Goal: Task Accomplishment & Management: Manage account settings

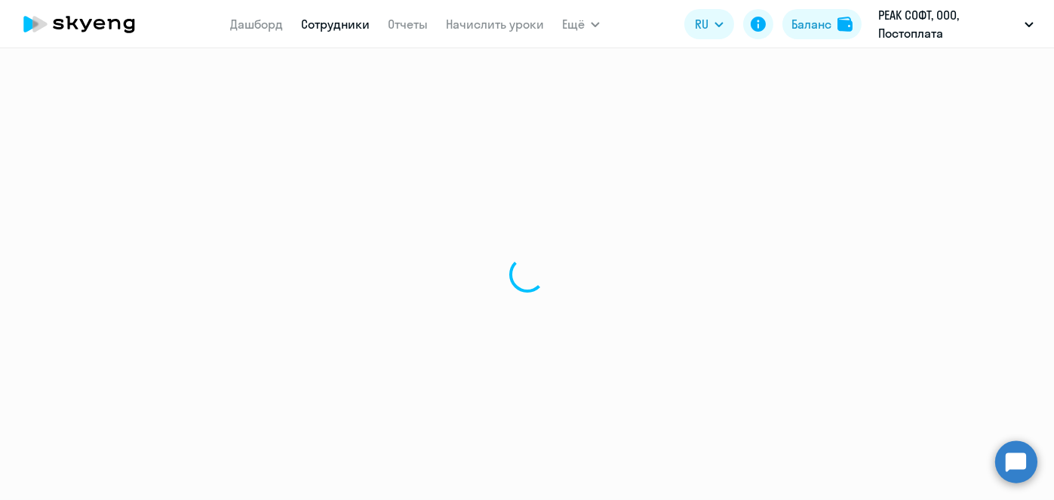
select select "30"
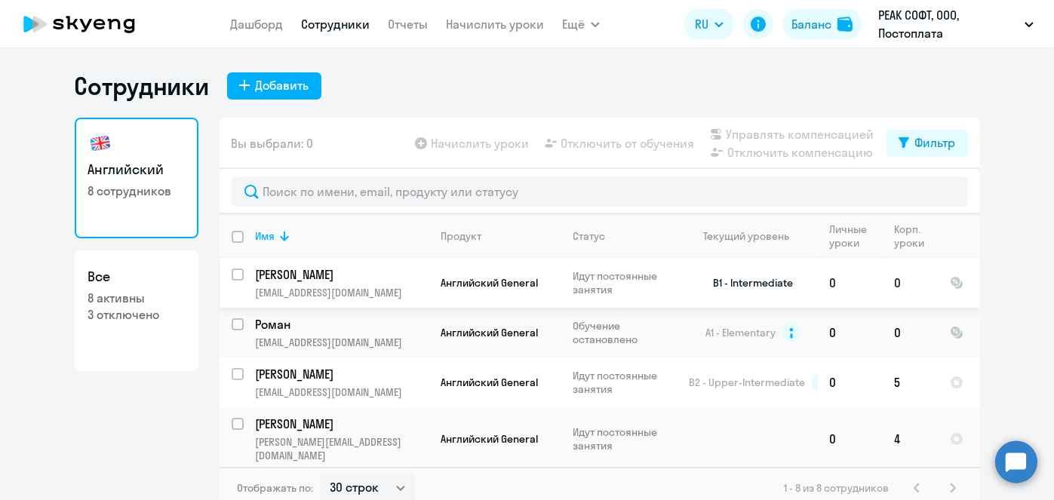
click at [232, 276] on input "select row 16372387" at bounding box center [247, 284] width 30 height 30
checkbox input "true"
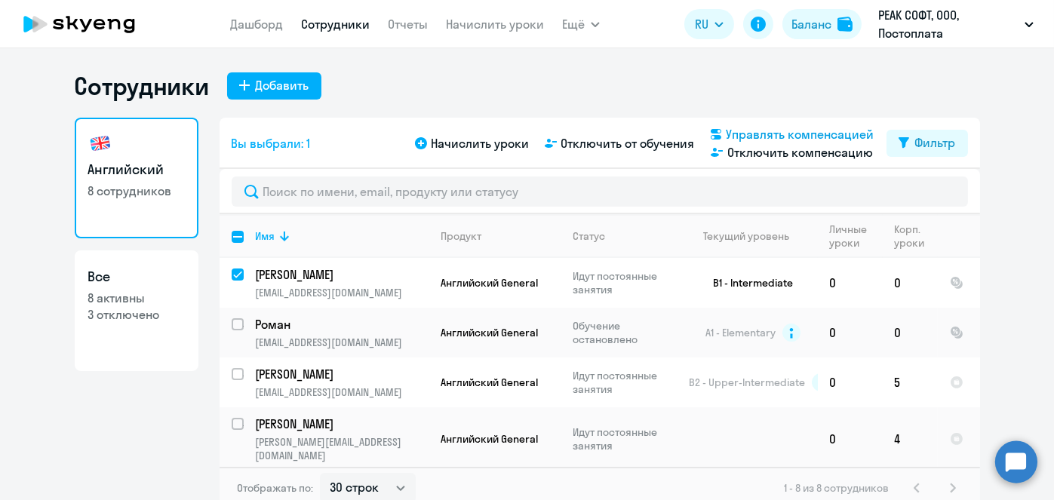
click at [727, 130] on span "Управлять компенсацией" at bounding box center [801, 134] width 148 height 18
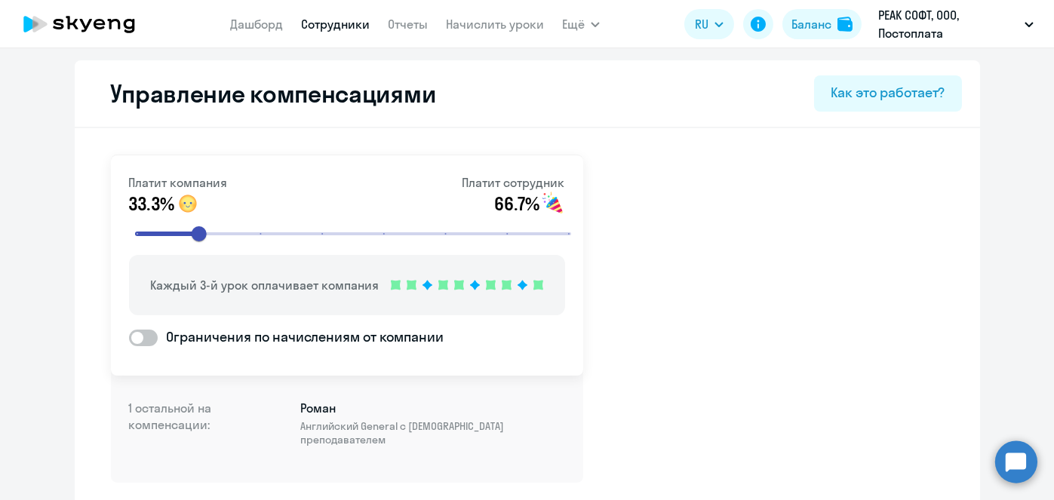
scroll to position [3, 0]
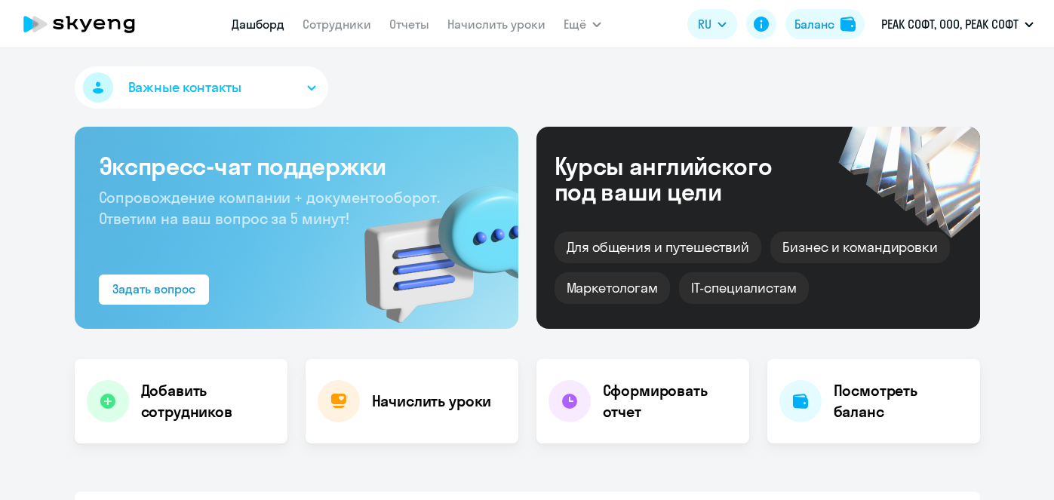
select select "30"
click at [492, 29] on link "Начислить уроки" at bounding box center [497, 24] width 98 height 15
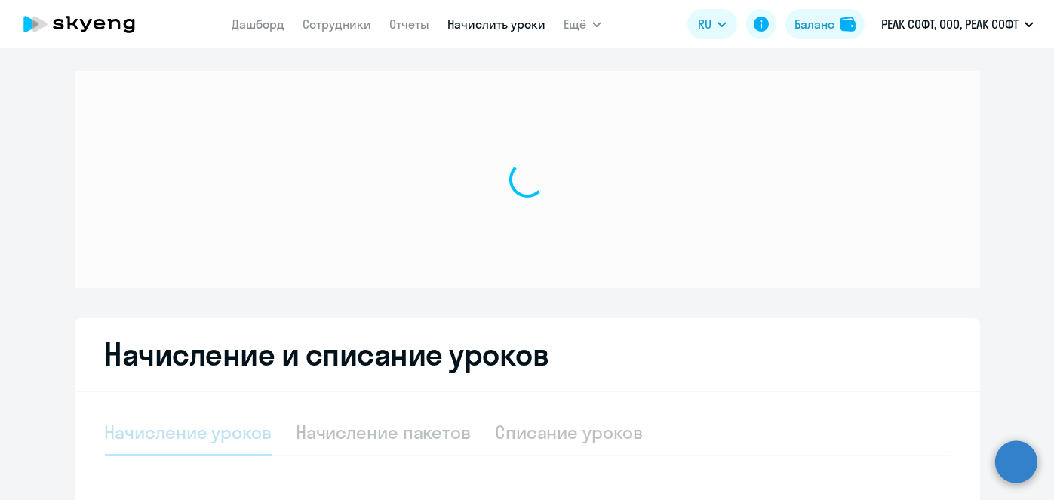
select select "10"
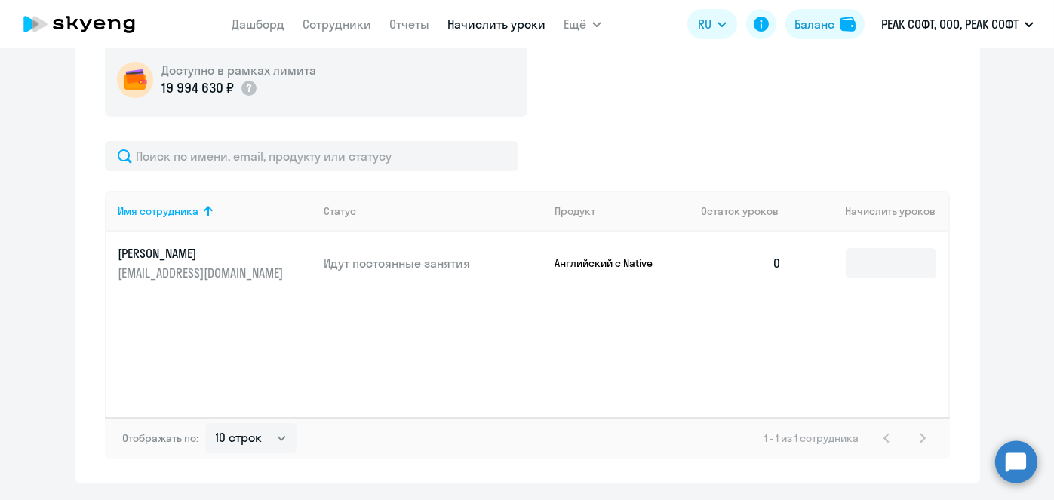
scroll to position [566, 0]
click at [879, 266] on input at bounding box center [891, 263] width 91 height 30
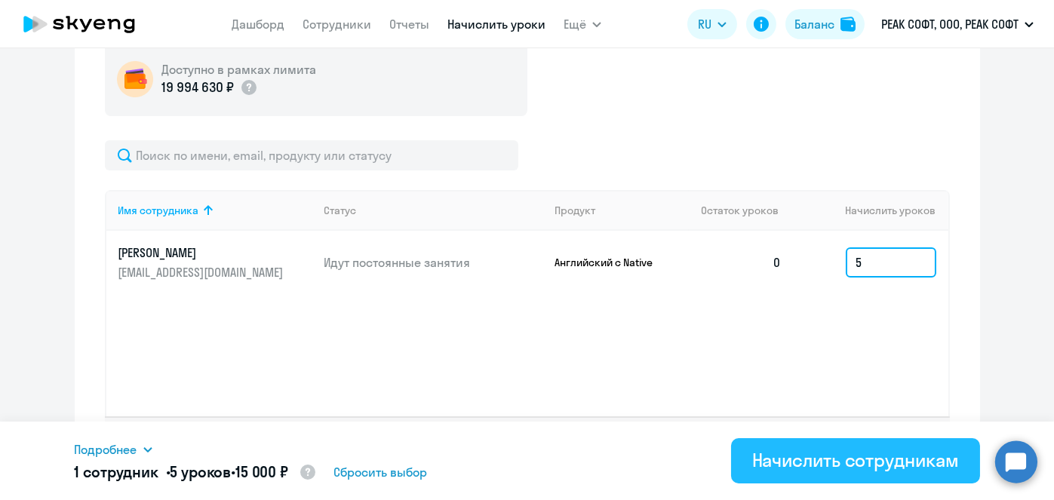
type input "5"
click at [842, 463] on div "Начислить сотрудникам" at bounding box center [856, 460] width 207 height 24
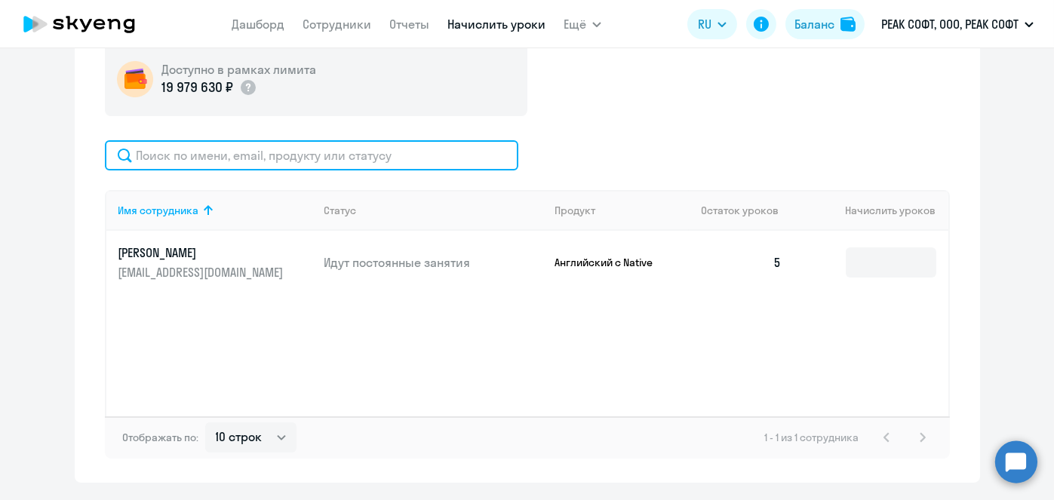
click at [372, 161] on input "text" at bounding box center [312, 155] width 414 height 30
type input "кири"
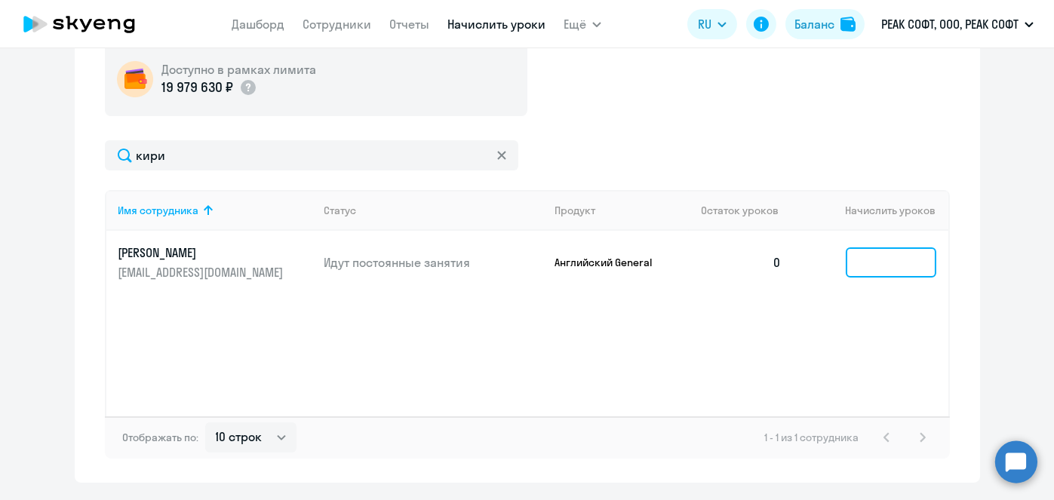
click at [863, 266] on input at bounding box center [891, 263] width 91 height 30
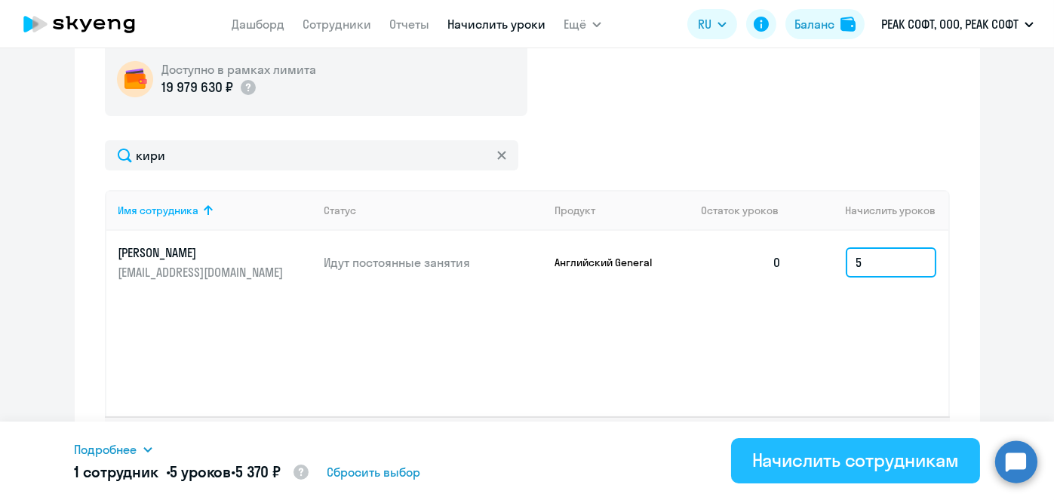
type input "5"
click at [844, 460] on div "Начислить сотрудникам" at bounding box center [856, 460] width 207 height 24
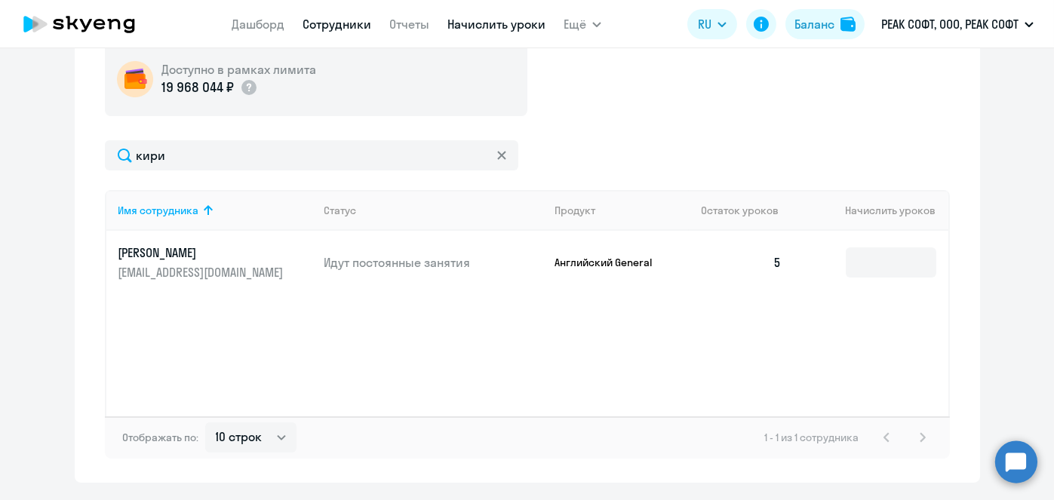
click at [354, 20] on link "Сотрудники" at bounding box center [337, 24] width 69 height 15
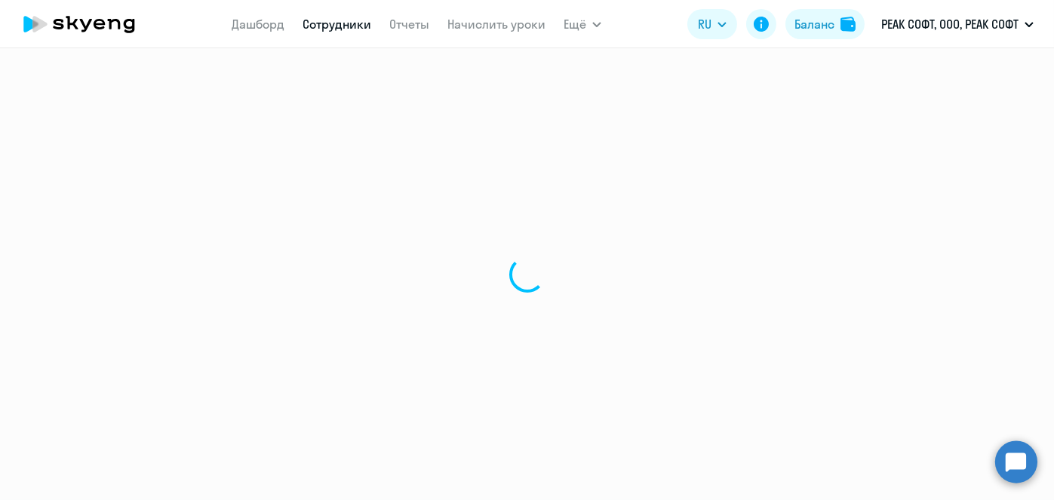
select select "30"
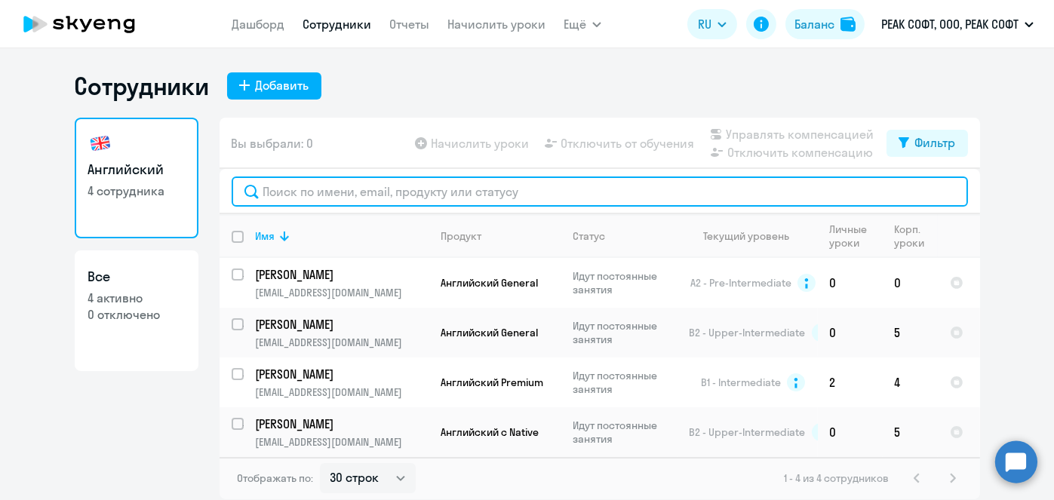
click at [359, 187] on input "text" at bounding box center [600, 192] width 737 height 30
paste input "[PERSON_NAME]"
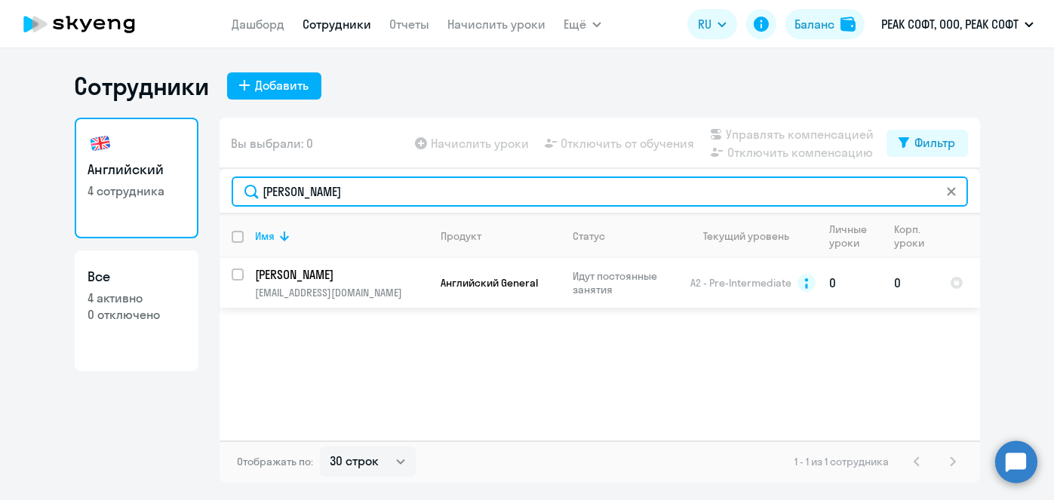
type input "[PERSON_NAME]"
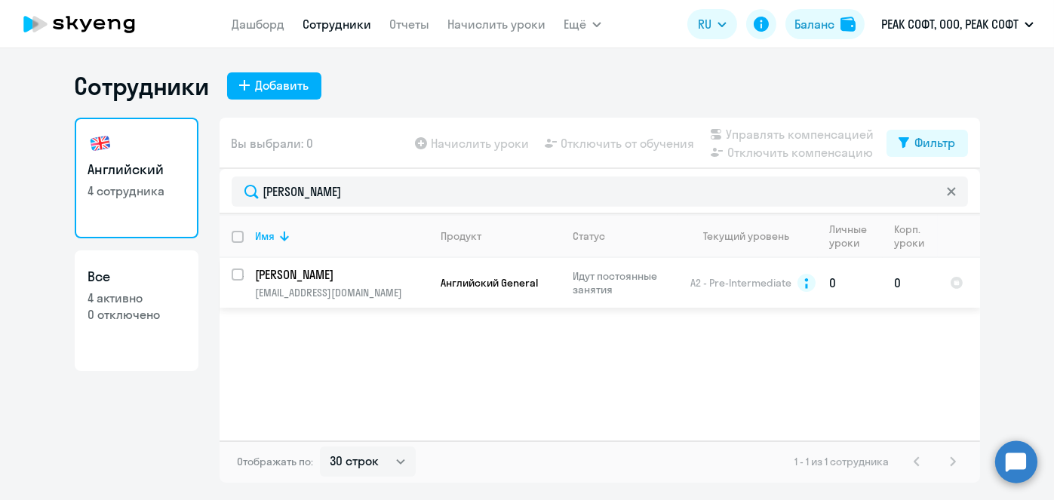
click at [239, 276] on input "select row 16372387" at bounding box center [247, 284] width 30 height 30
checkbox input "true"
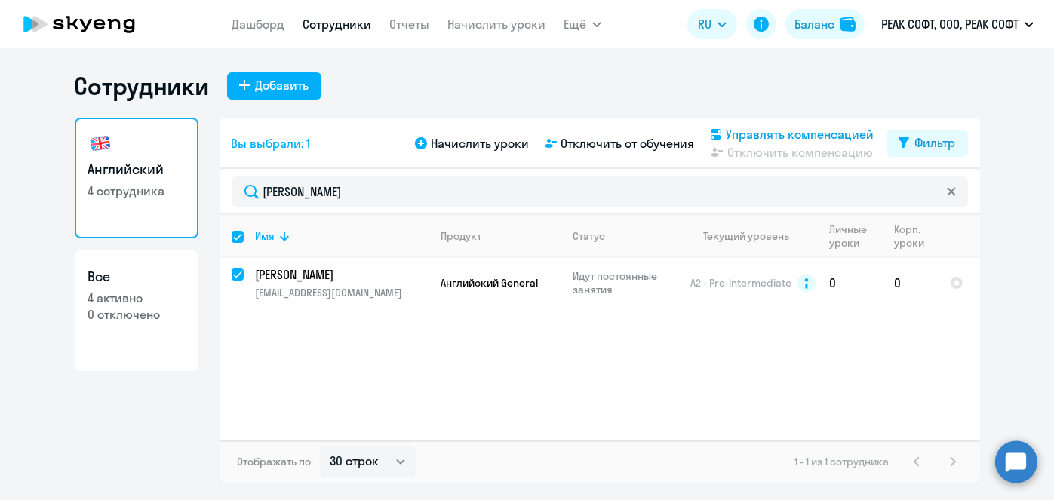
click at [732, 135] on span "Управлять компенсацией" at bounding box center [801, 134] width 148 height 18
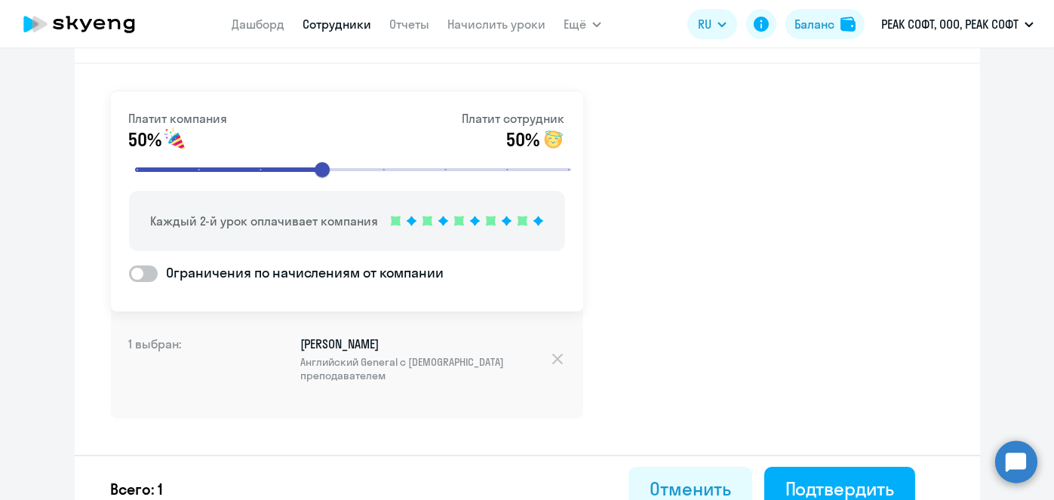
scroll to position [85, 0]
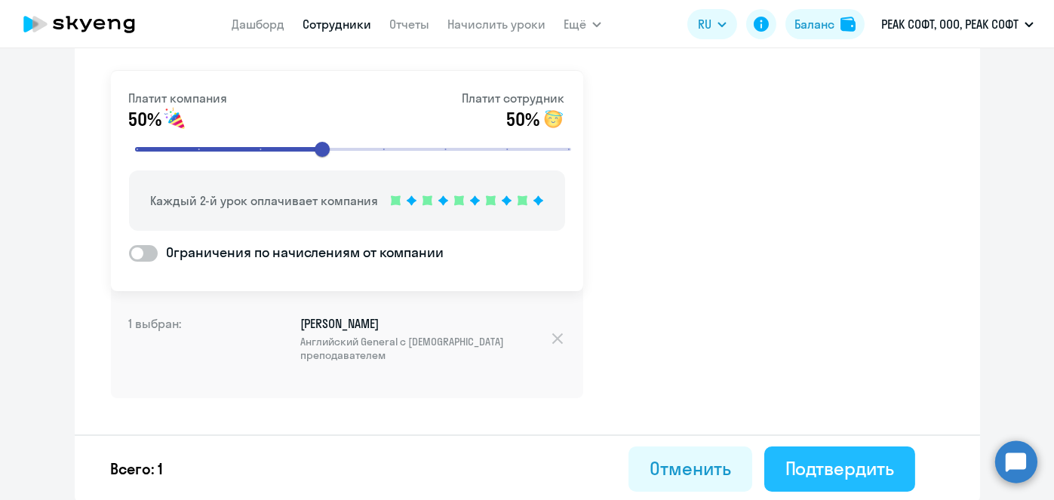
click at [839, 466] on div "Подтвердить" at bounding box center [840, 469] width 109 height 24
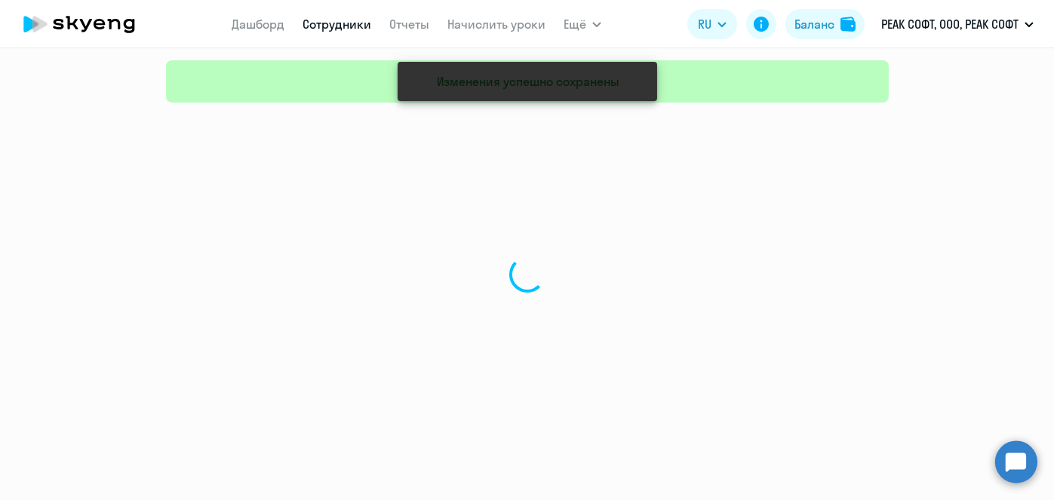
select select "30"
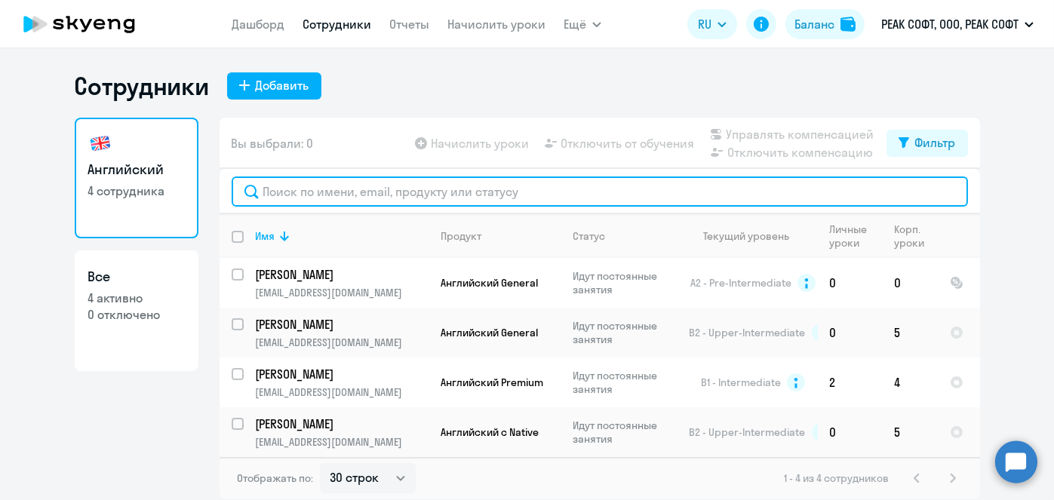
click at [356, 198] on input "text" at bounding box center [600, 192] width 737 height 30
paste input "Роман"
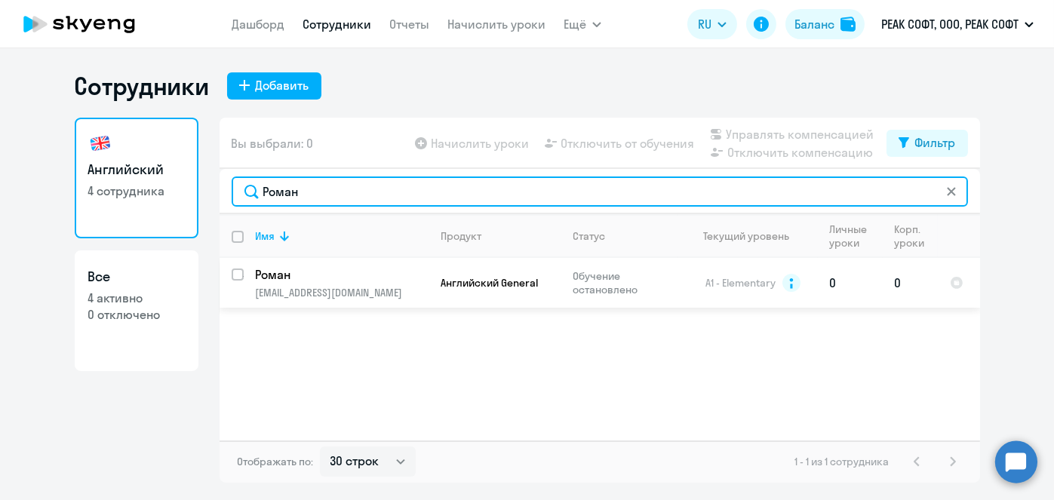
type input "Роман"
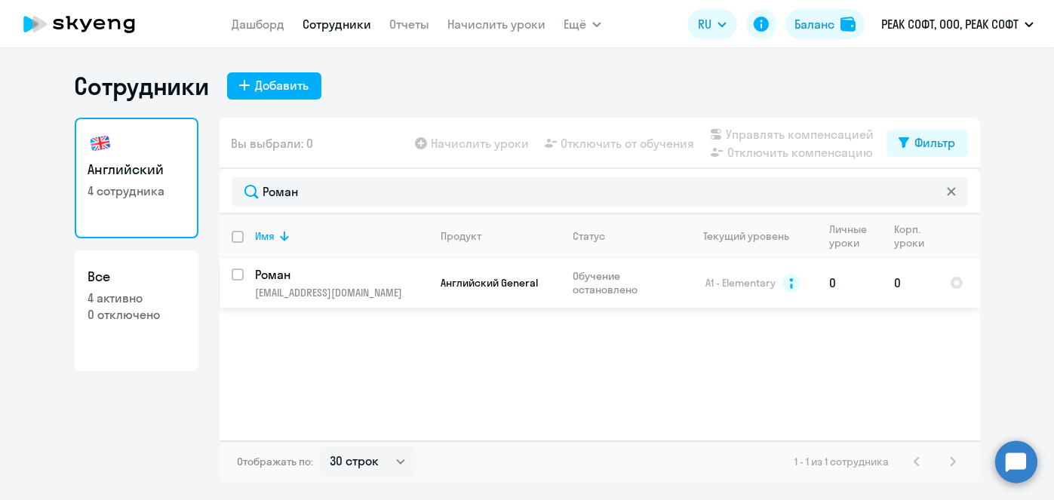
click at [239, 272] on input "select row 16431111" at bounding box center [247, 284] width 30 height 30
checkbox input "true"
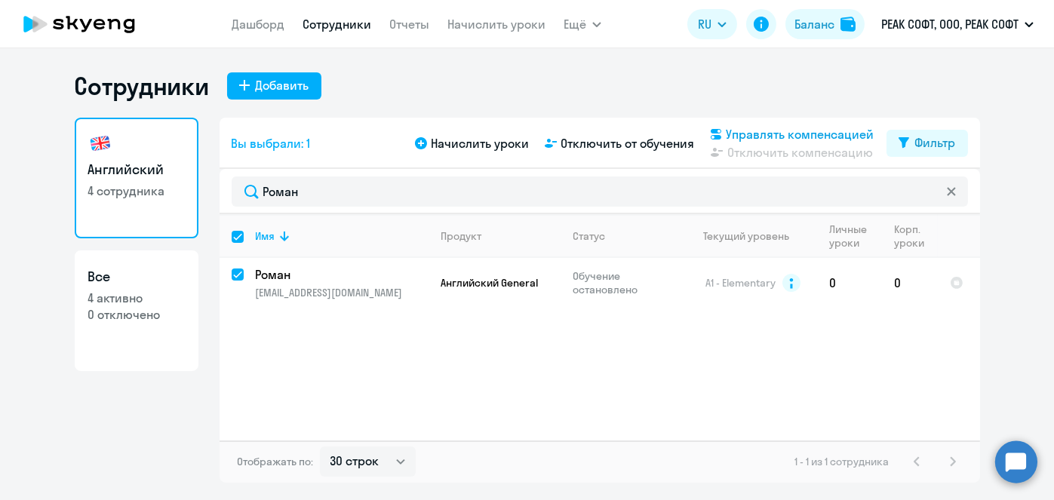
click at [768, 125] on span "Управлять компенсацией" at bounding box center [801, 134] width 148 height 18
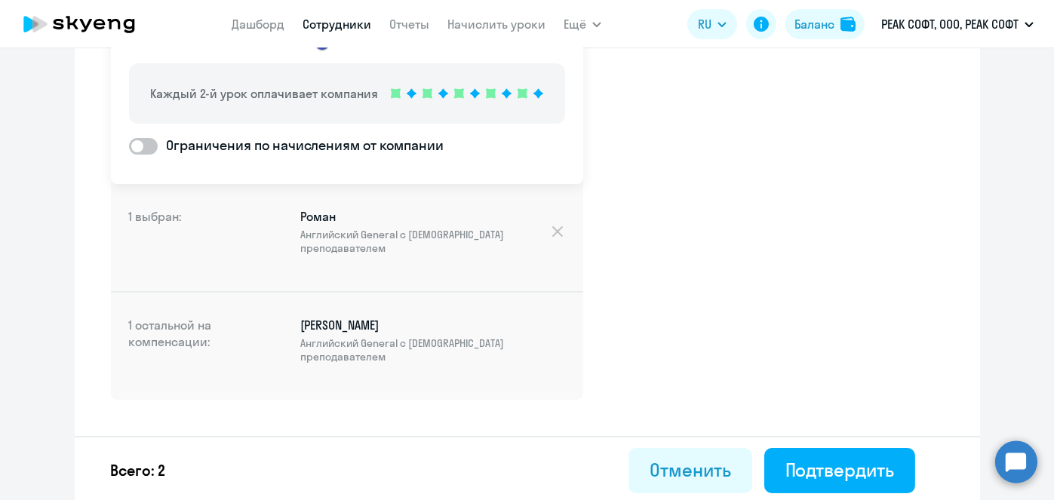
scroll to position [193, 0]
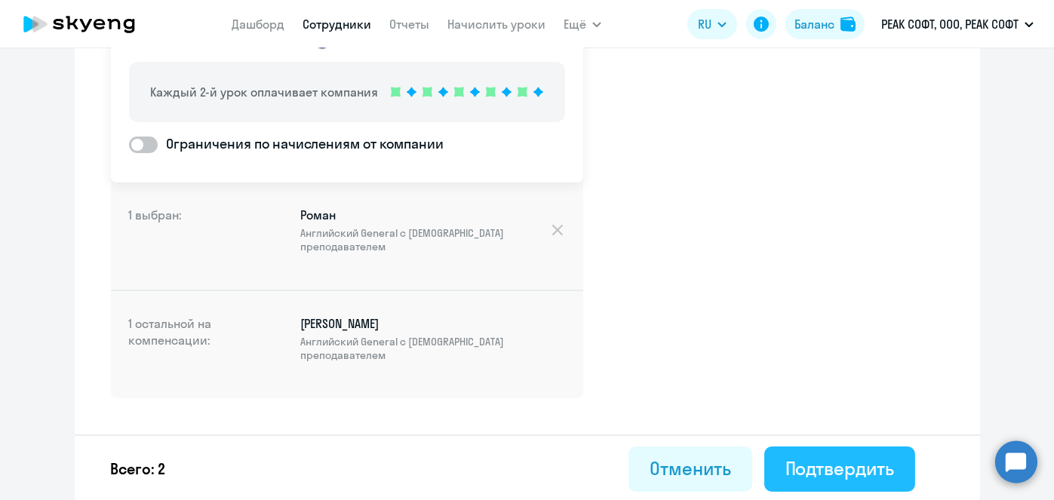
click at [847, 480] on button "Подтвердить" at bounding box center [840, 469] width 151 height 45
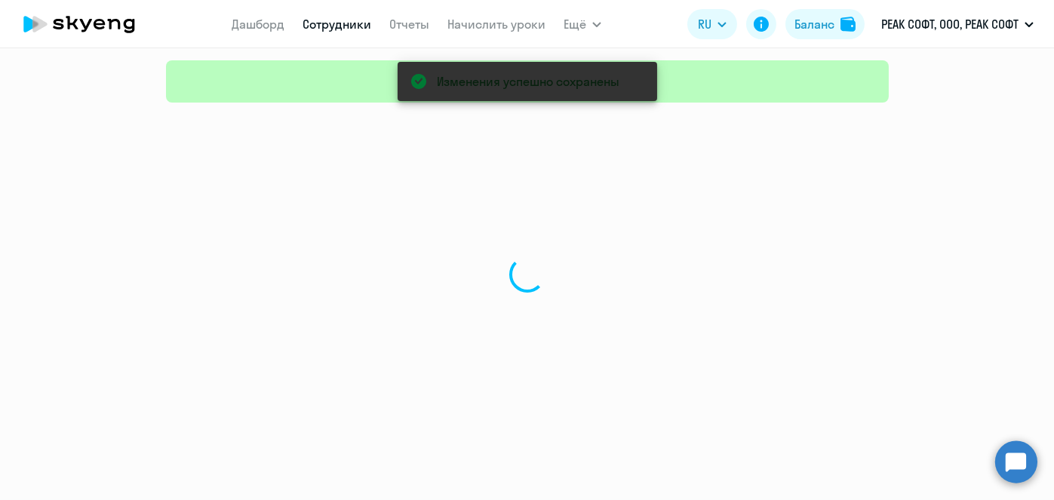
select select "30"
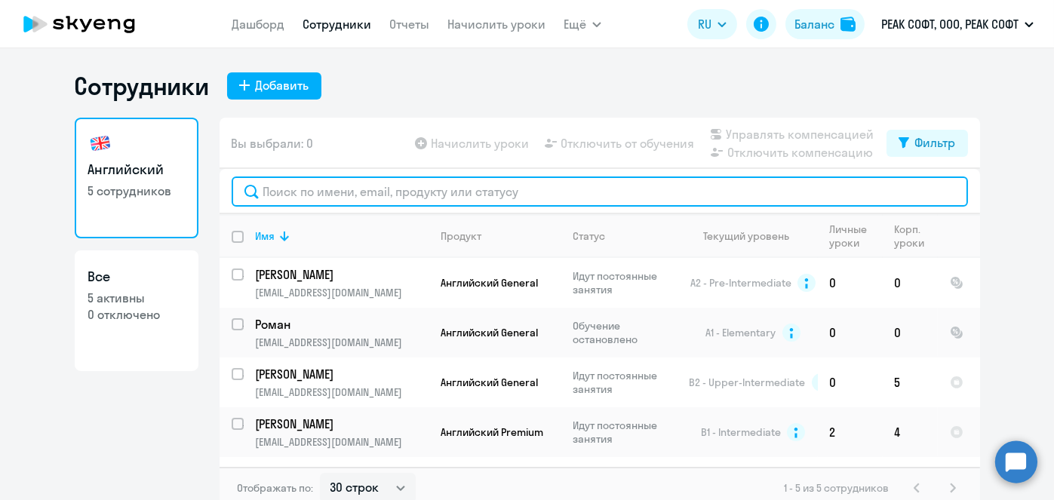
click at [368, 181] on input "text" at bounding box center [600, 192] width 737 height 30
paste input "[PERSON_NAME]"
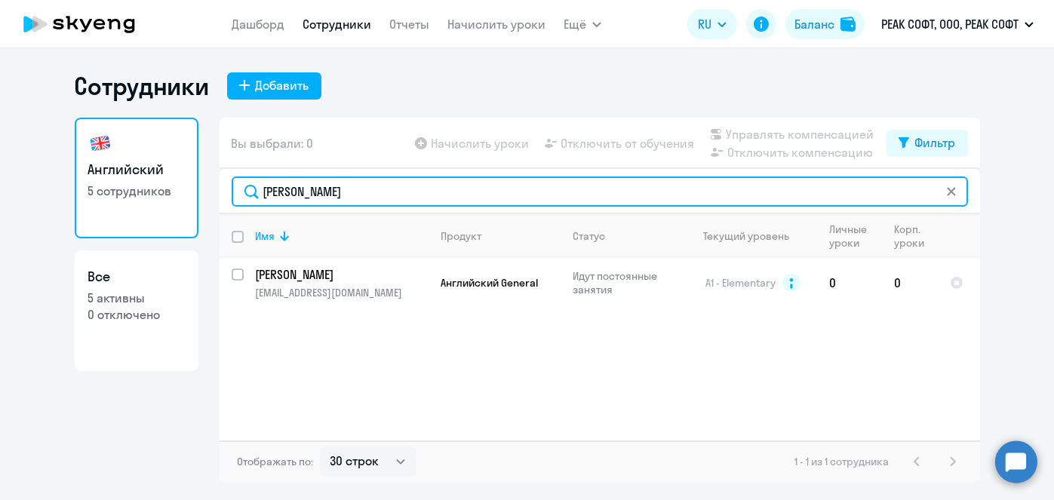
click at [412, 199] on input "[PERSON_NAME]" at bounding box center [600, 192] width 737 height 30
click at [366, 202] on input "ром" at bounding box center [600, 192] width 737 height 30
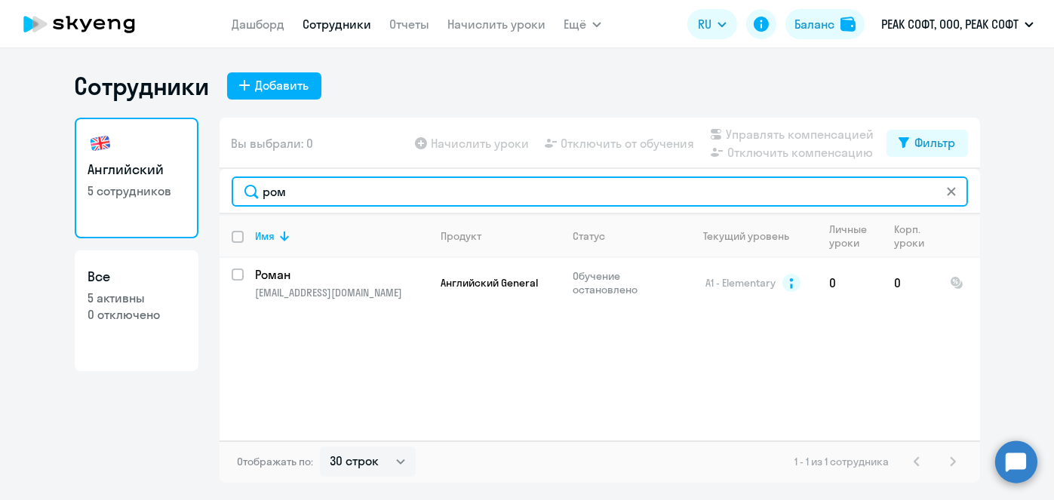
click at [366, 202] on input "ром" at bounding box center [600, 192] width 737 height 30
paste input "Samuseva"
type input "Samuseva"
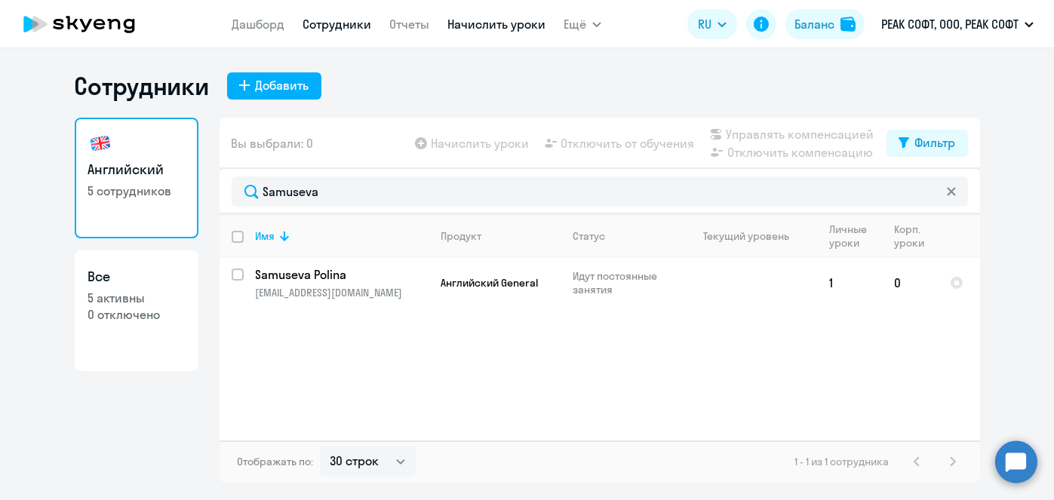
click at [461, 20] on link "Начислить уроки" at bounding box center [497, 24] width 98 height 15
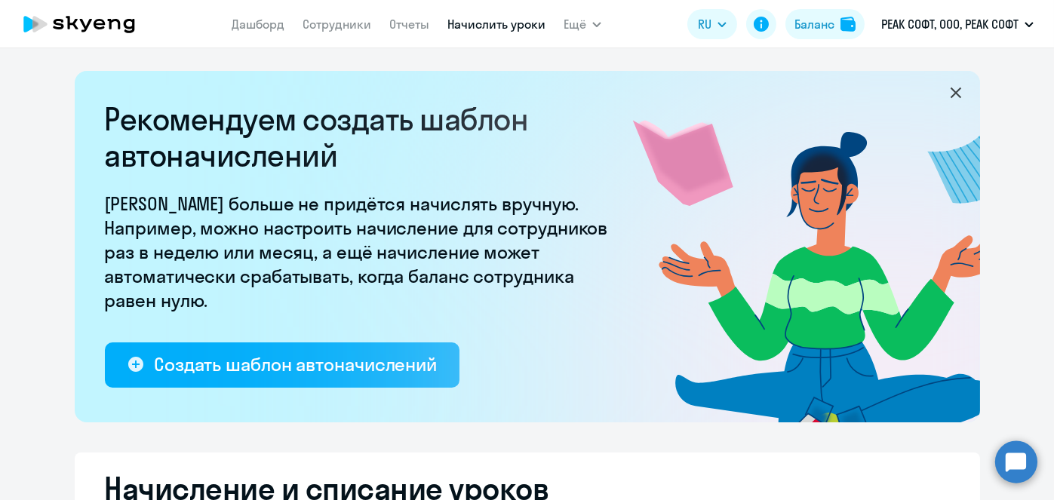
select select "10"
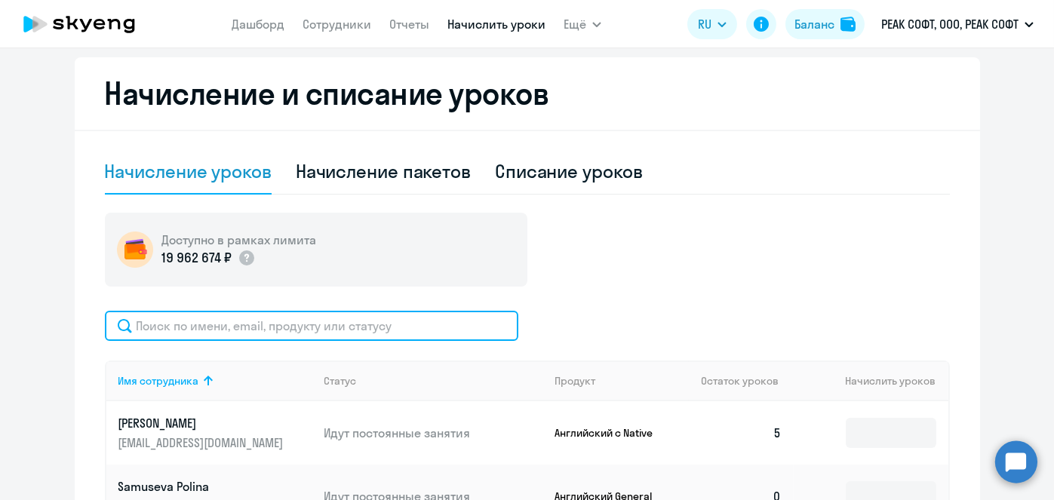
click at [404, 318] on input "text" at bounding box center [312, 326] width 414 height 30
paste input "Samuseva"
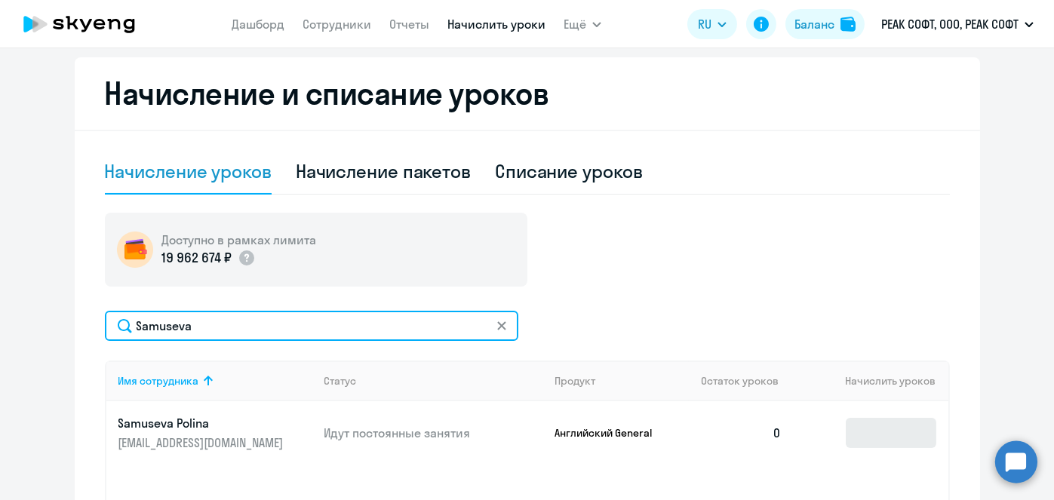
type input "Samuseva"
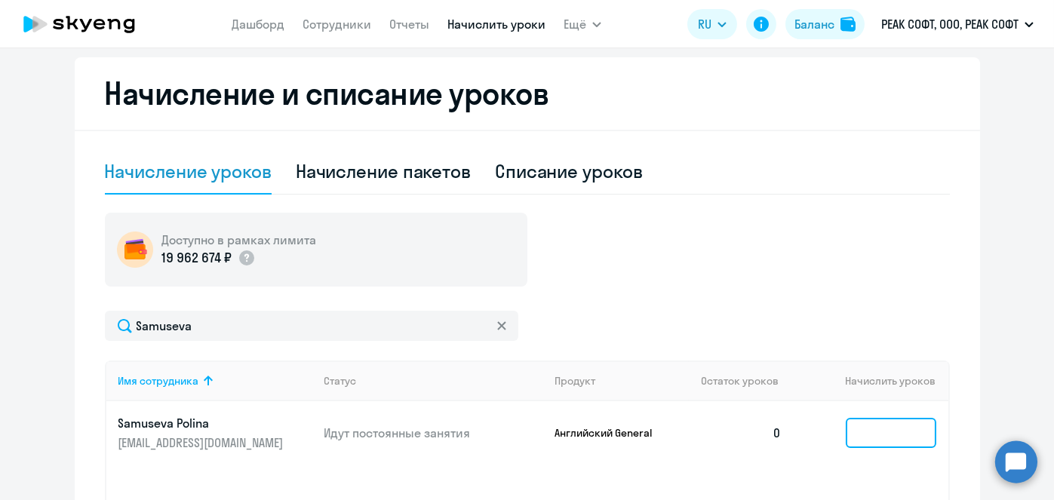
click at [902, 423] on input at bounding box center [891, 433] width 91 height 30
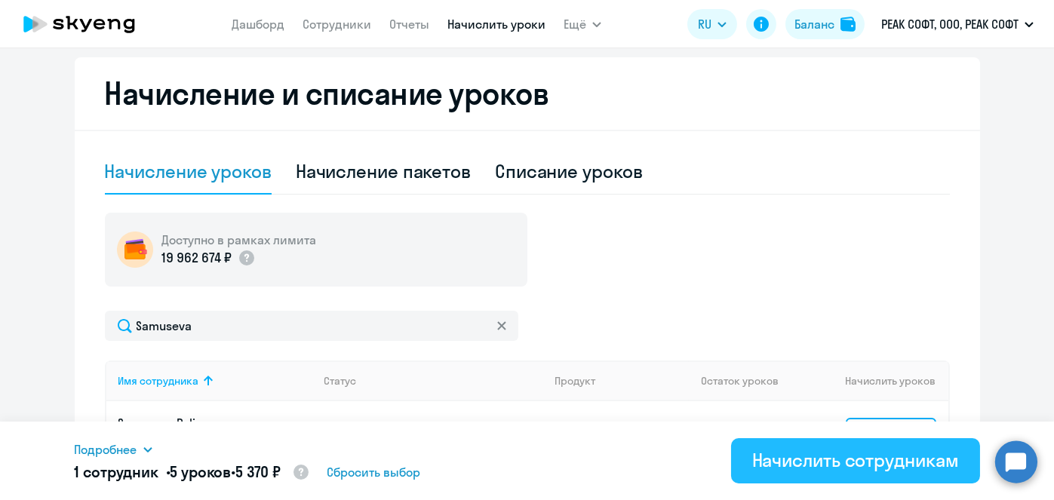
type input "5"
click at [864, 457] on div "Начислить сотрудникам" at bounding box center [856, 460] width 207 height 24
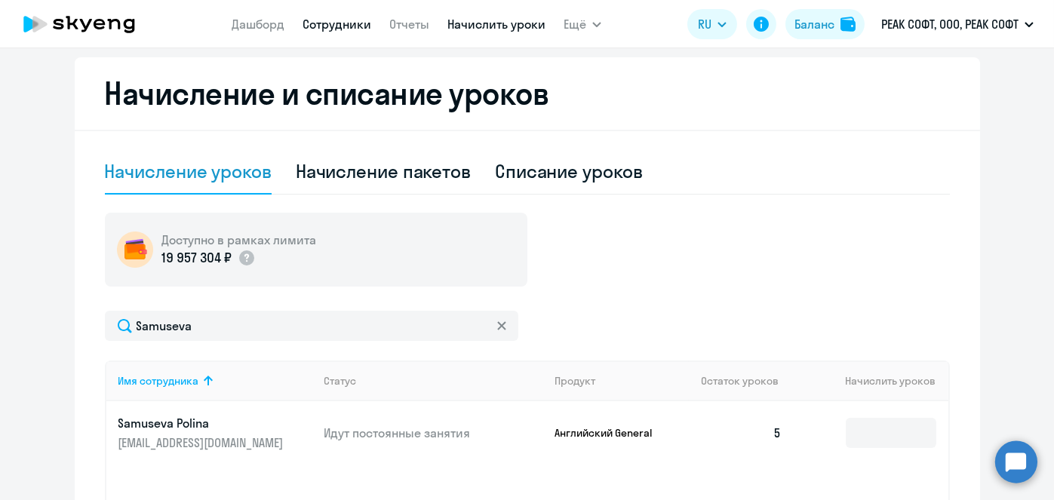
click at [349, 27] on link "Сотрудники" at bounding box center [337, 24] width 69 height 15
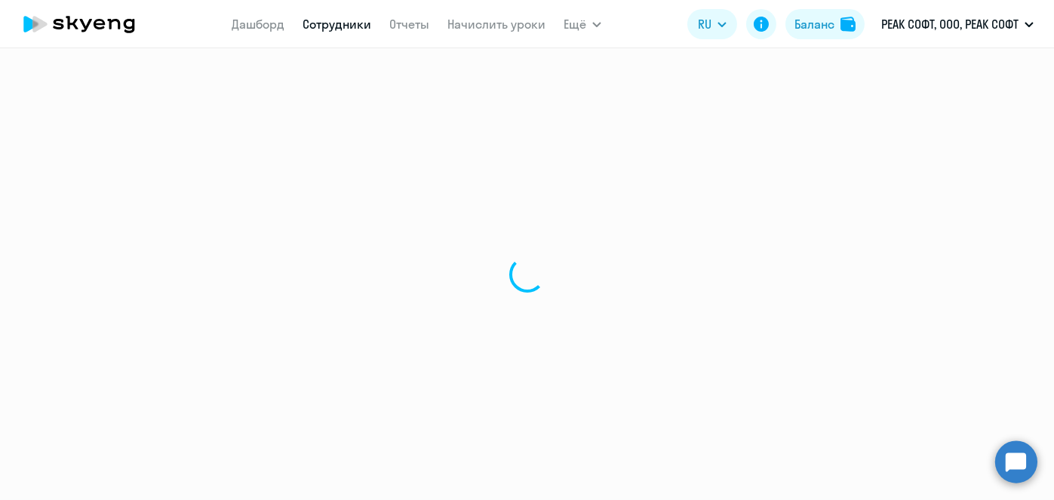
select select "30"
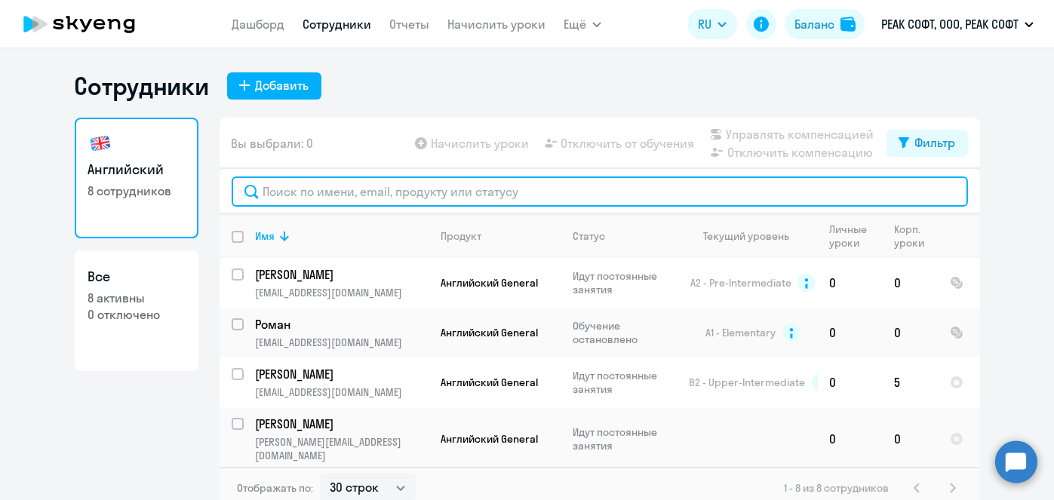
click at [402, 195] on input "text" at bounding box center [600, 192] width 737 height 30
paste input "Гуторова"
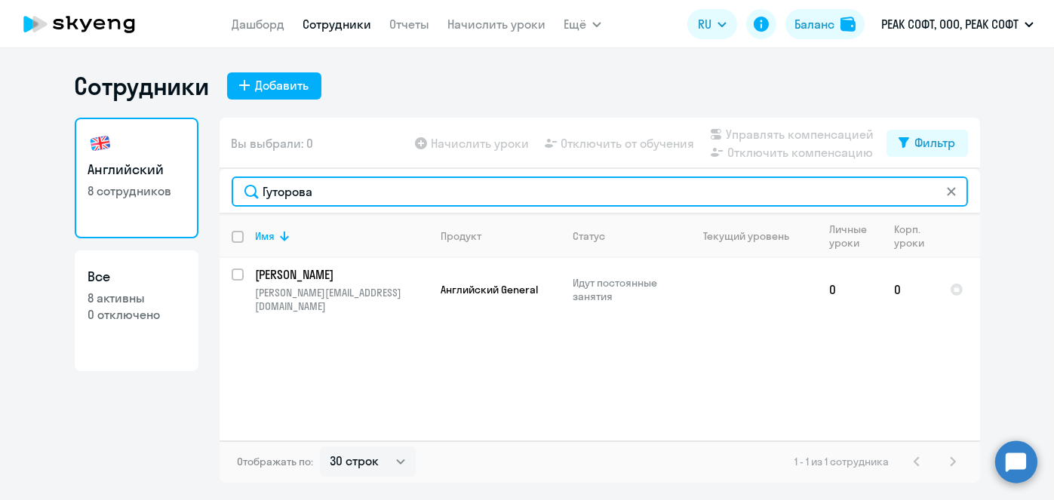
type input "Гуторова"
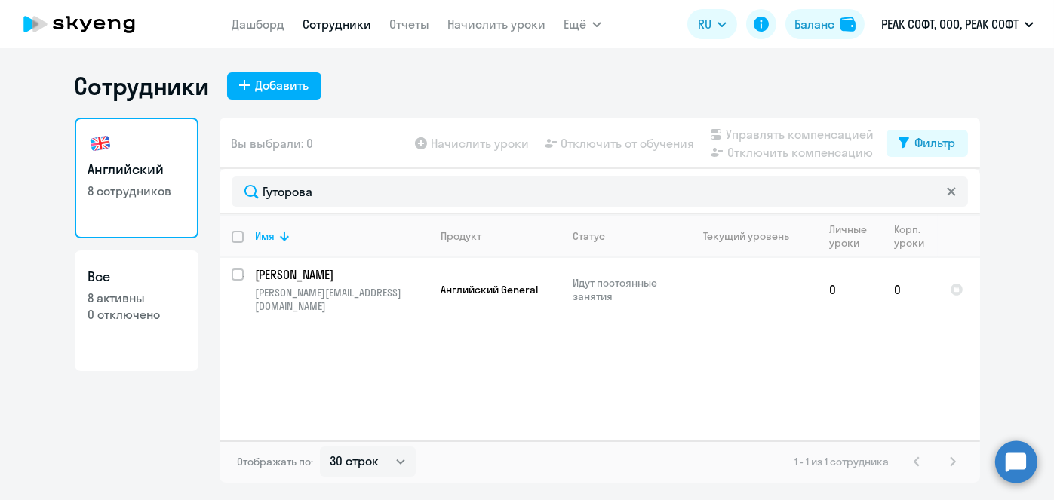
click at [503, 32] on app-menu-item-link "Начислить уроки" at bounding box center [497, 24] width 98 height 19
click at [501, 29] on link "Начислить уроки" at bounding box center [497, 24] width 98 height 15
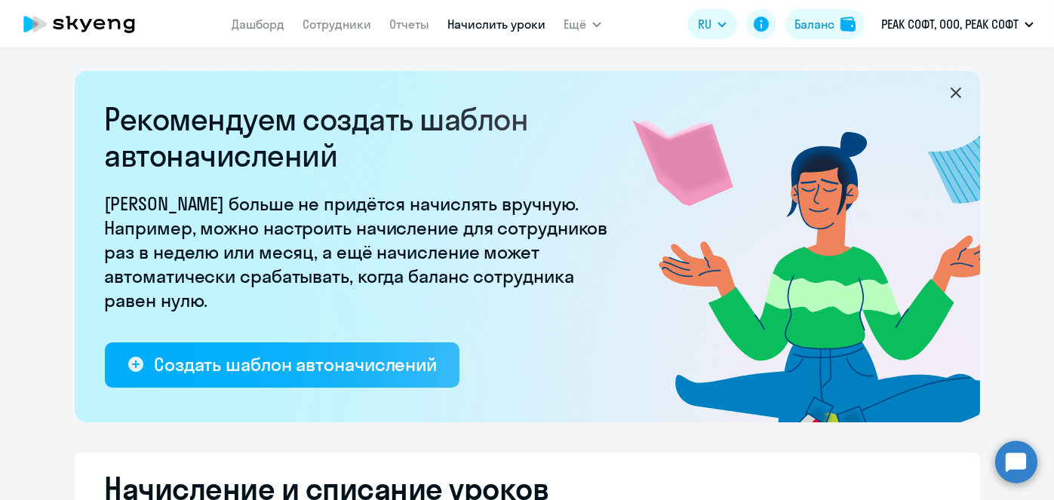
select select "10"
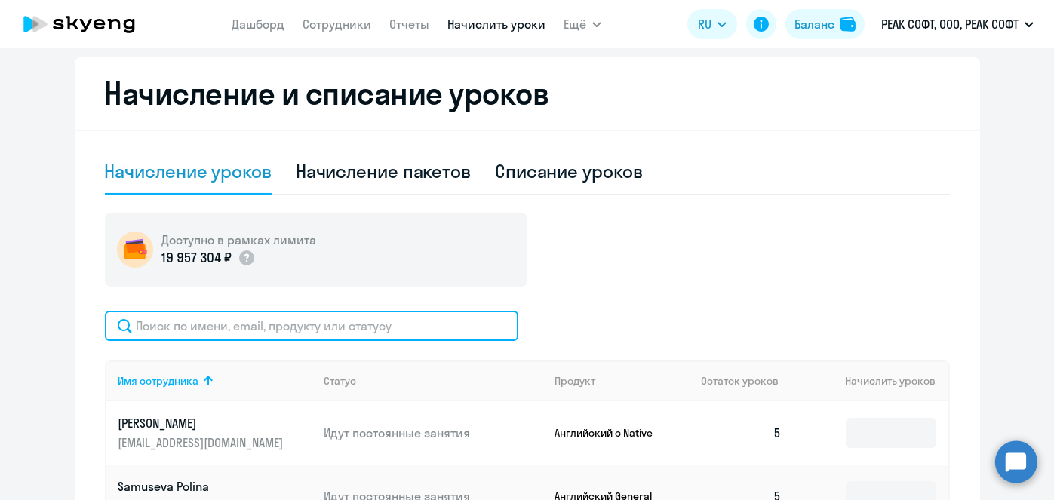
click at [442, 329] on input "text" at bounding box center [312, 326] width 414 height 30
paste input "Гуторова"
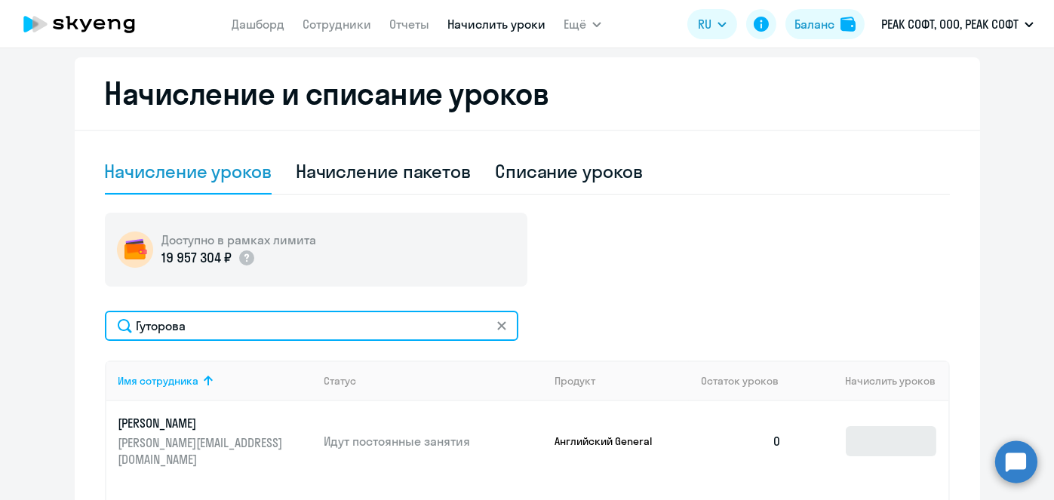
type input "Гуторова"
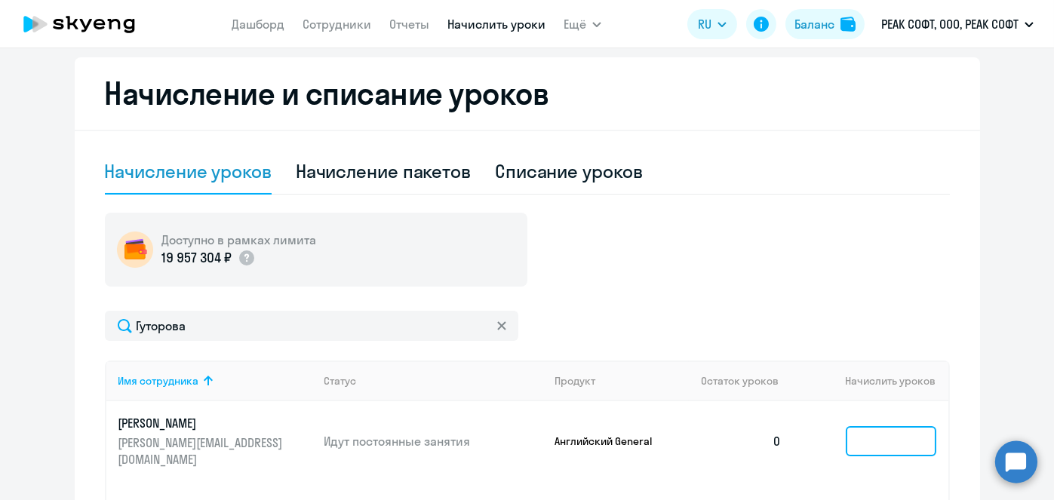
click at [885, 426] on input at bounding box center [891, 441] width 91 height 30
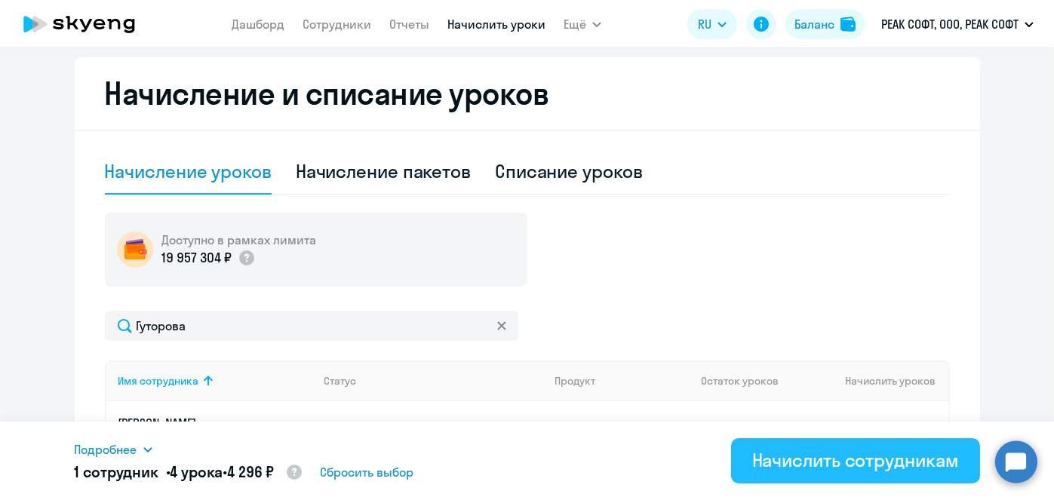
type input "4"
click at [866, 460] on div "Начислить сотрудникам" at bounding box center [856, 460] width 207 height 24
